Goal: Transaction & Acquisition: Download file/media

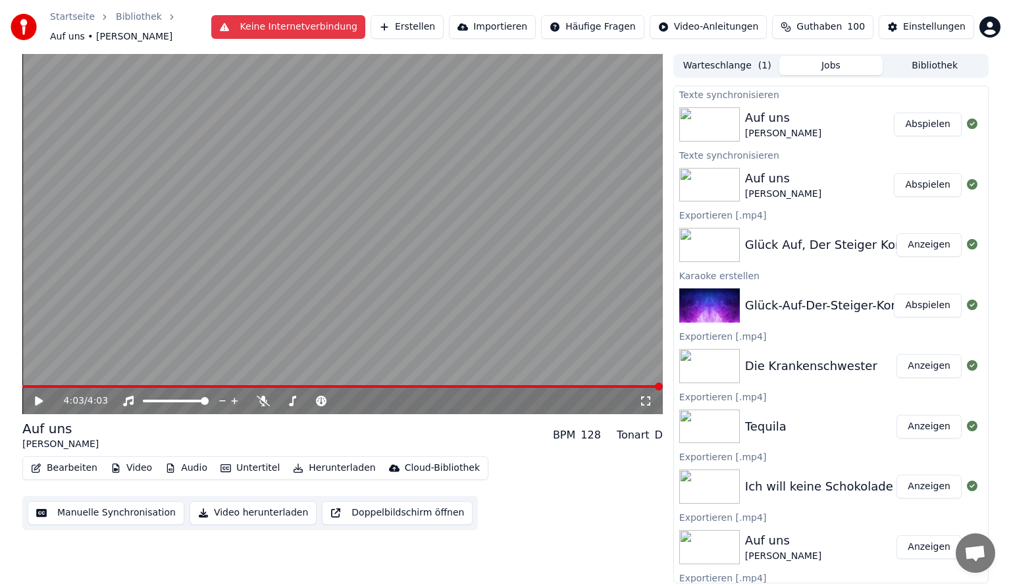
click at [913, 62] on button "Bibliothek" at bounding box center [934, 65] width 104 height 19
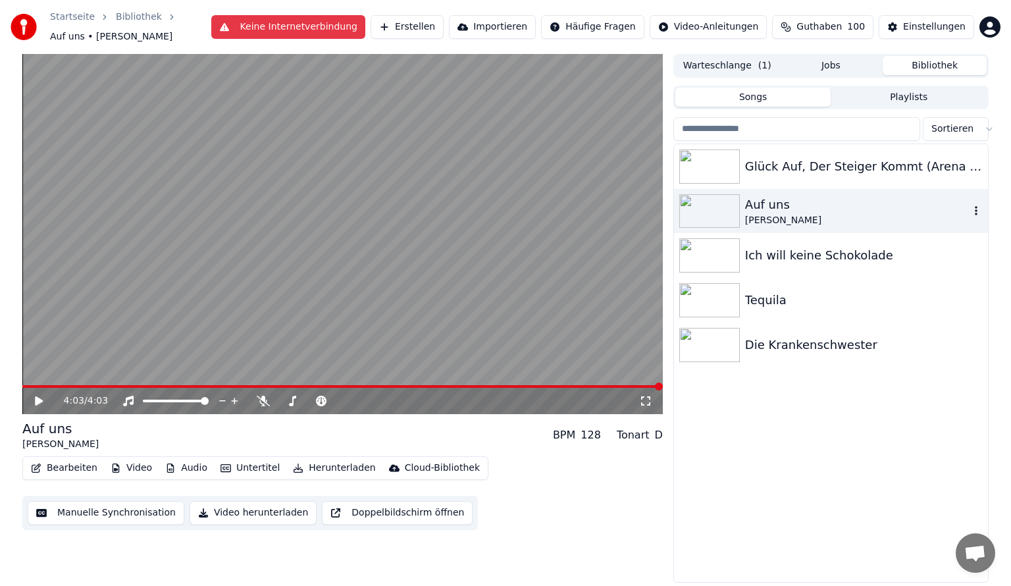
click at [976, 213] on icon "button" at bounding box center [975, 210] width 13 height 11
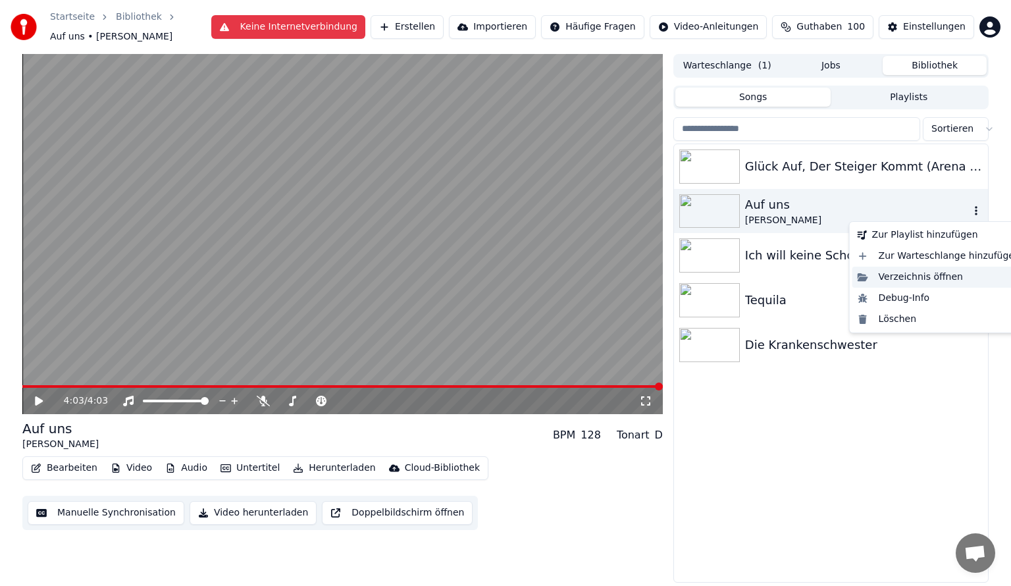
click at [921, 271] on div "Verzeichnis öffnen" at bounding box center [938, 277] width 173 height 21
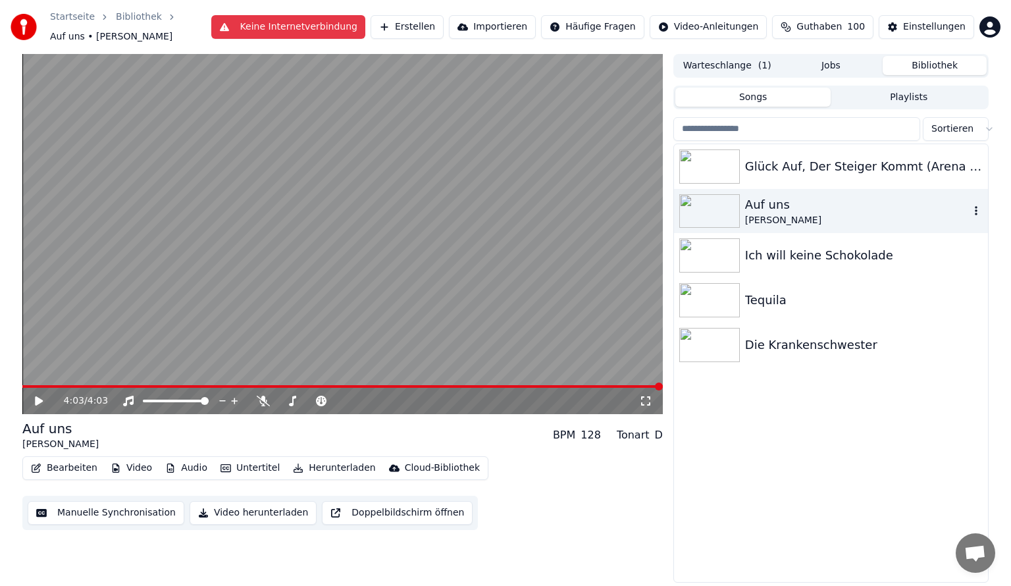
click at [796, 216] on div "[PERSON_NAME]" at bounding box center [857, 220] width 224 height 13
click at [617, 537] on div "4:03 / 4:03 Auf uns [PERSON_NAME] BPM 128 Tonart D Bearbeiten Video Audio Unter…" at bounding box center [342, 318] width 640 height 529
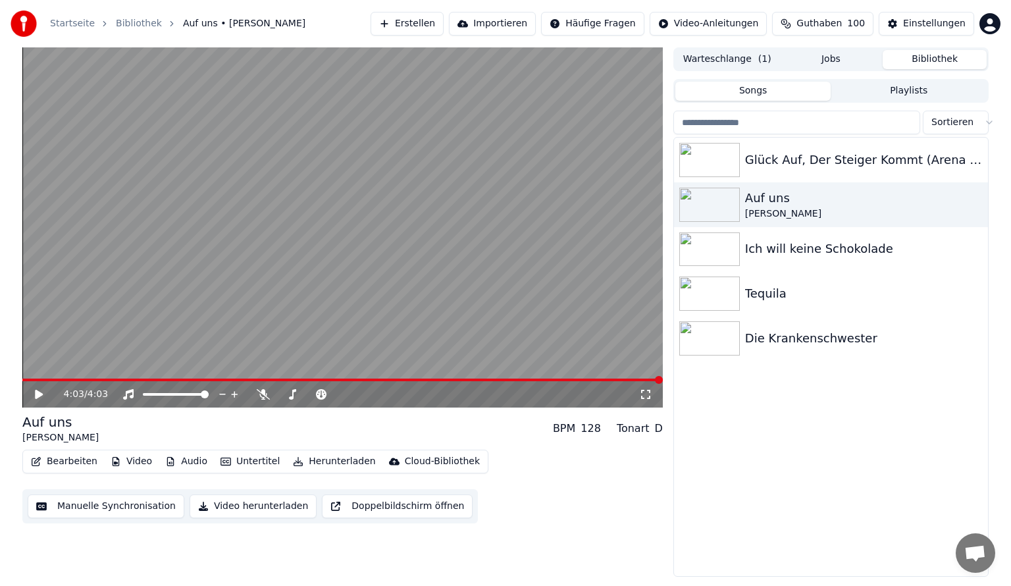
click at [941, 63] on button "Bibliothek" at bounding box center [934, 59] width 104 height 19
click at [871, 61] on button "Jobs" at bounding box center [831, 59] width 104 height 19
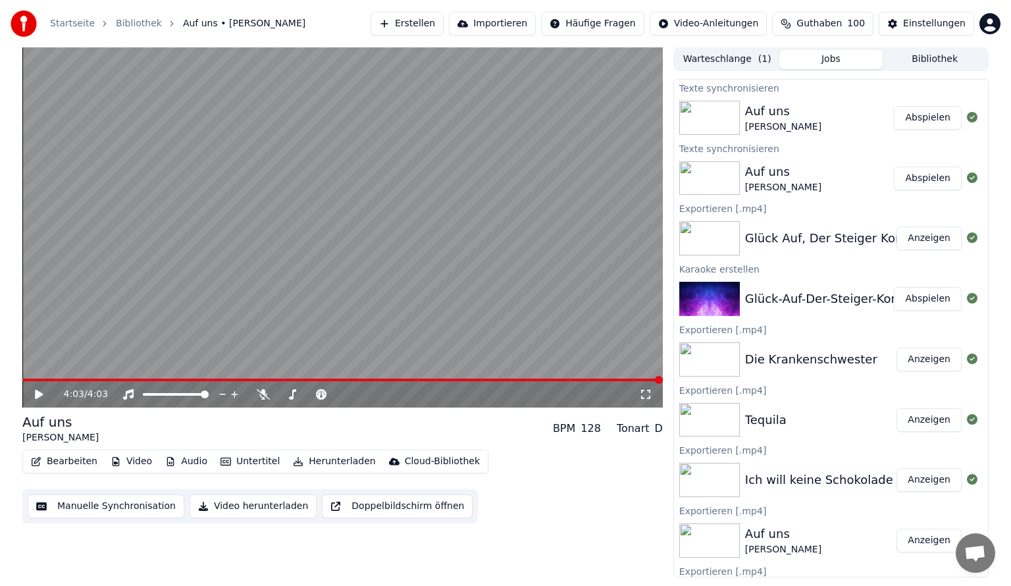
click at [897, 61] on button "Bibliothek" at bounding box center [934, 59] width 104 height 19
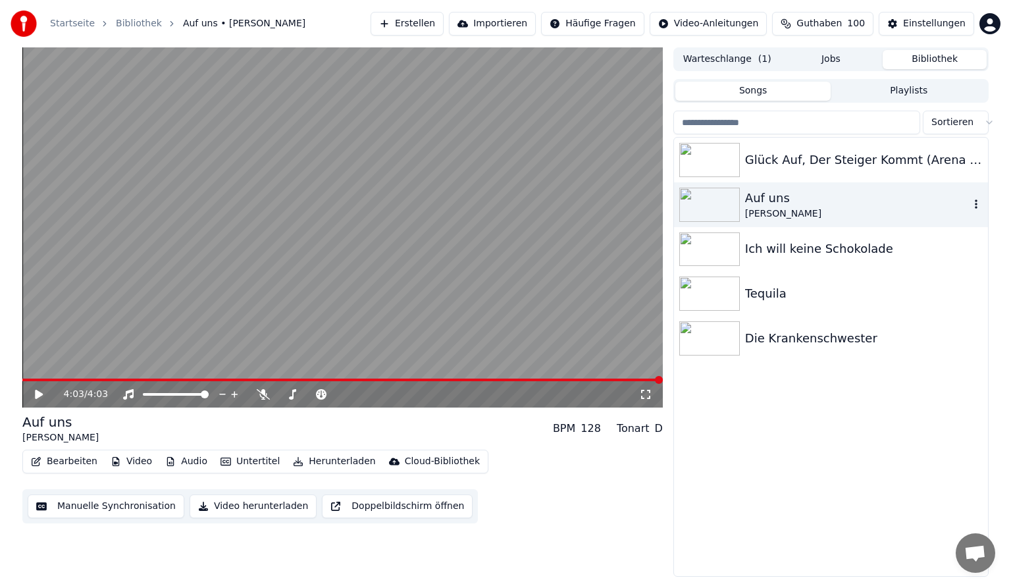
click at [898, 169] on div "Glück Auf, Der Steiger Kommt (Arena Version)" at bounding box center [831, 160] width 314 height 45
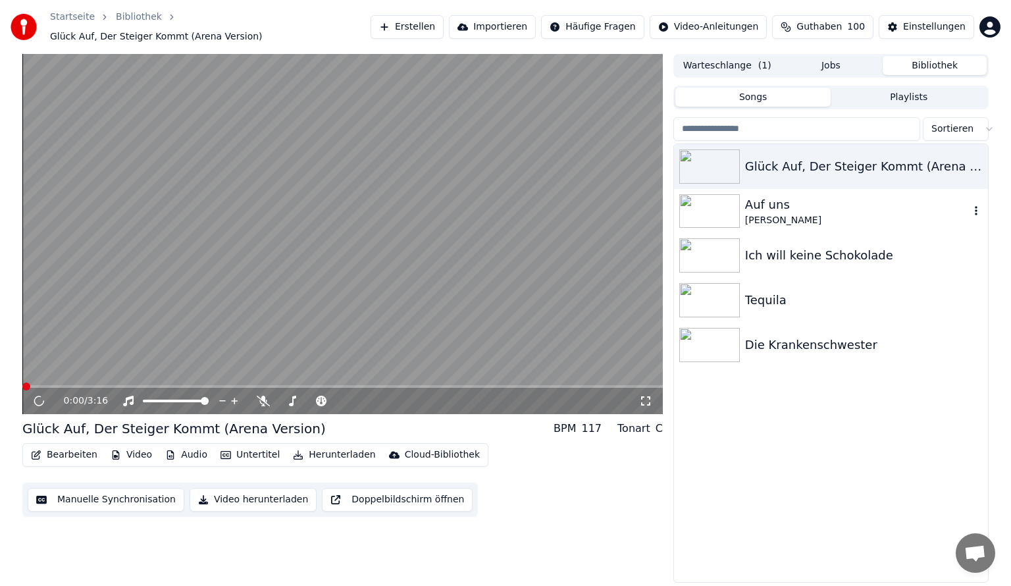
click at [874, 214] on div "[PERSON_NAME]" at bounding box center [857, 220] width 224 height 13
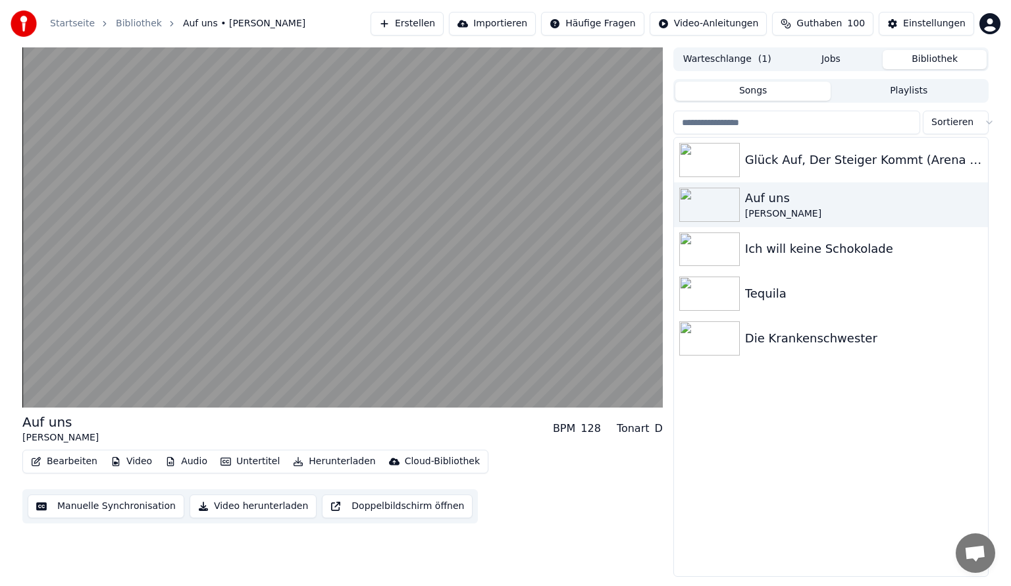
click at [769, 64] on button "Warteschlange ( 1 )" at bounding box center [727, 59] width 104 height 19
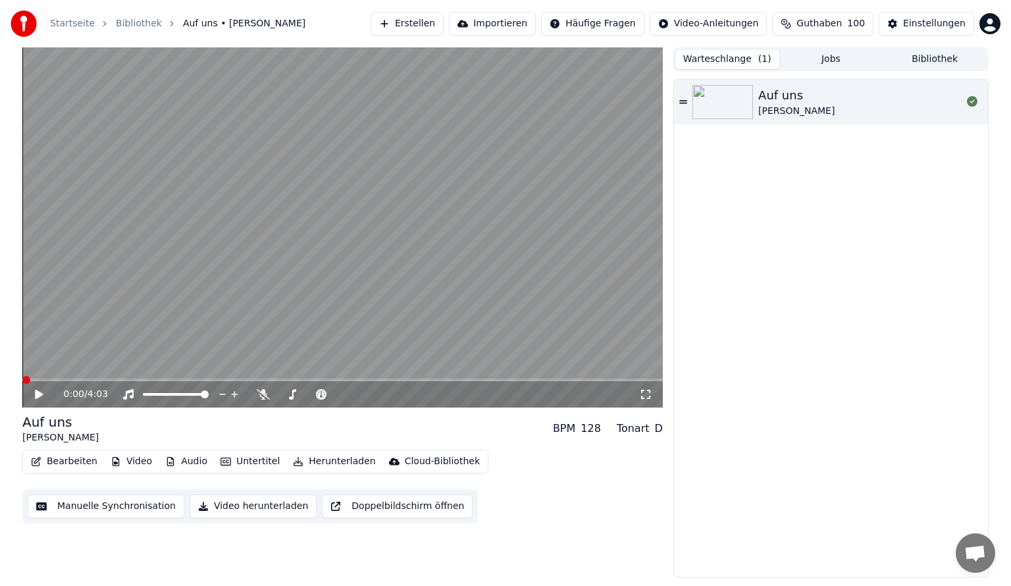
click at [823, 54] on button "Jobs" at bounding box center [831, 59] width 104 height 19
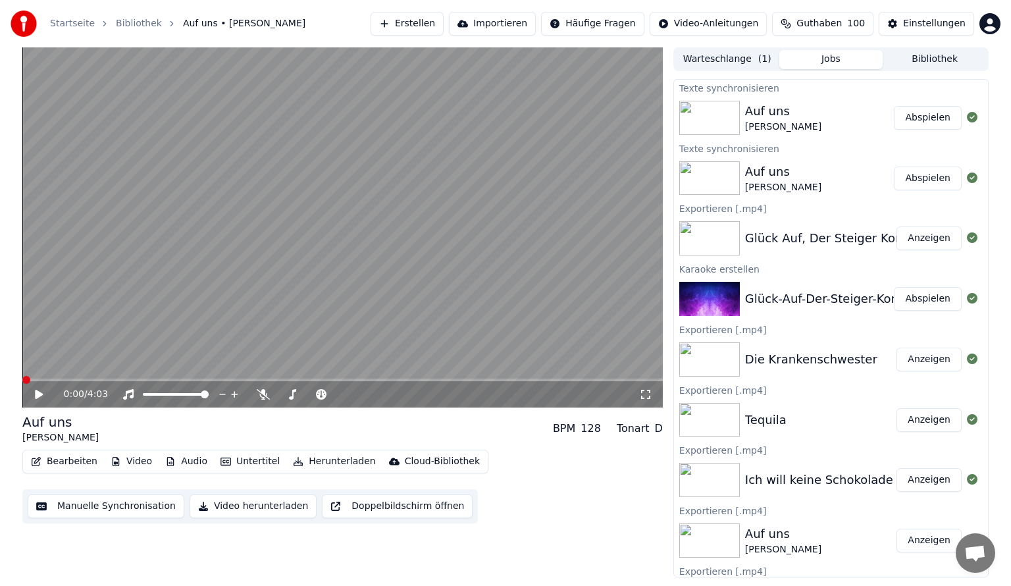
click at [298, 463] on button "Herunterladen" at bounding box center [334, 461] width 93 height 18
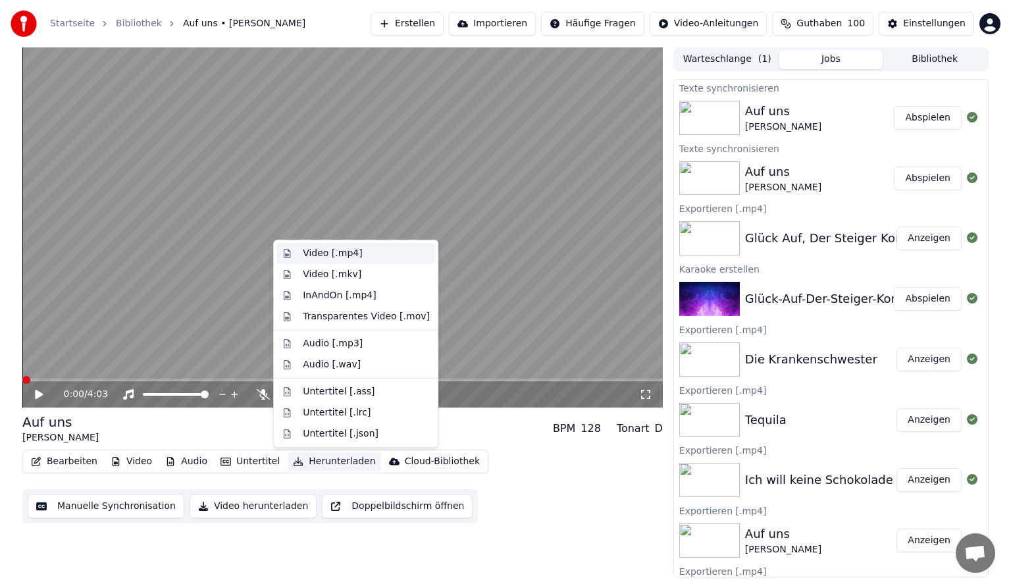
click at [366, 255] on div "Video [.mp4]" at bounding box center [366, 253] width 127 height 13
